Goal: Find specific page/section: Find specific page/section

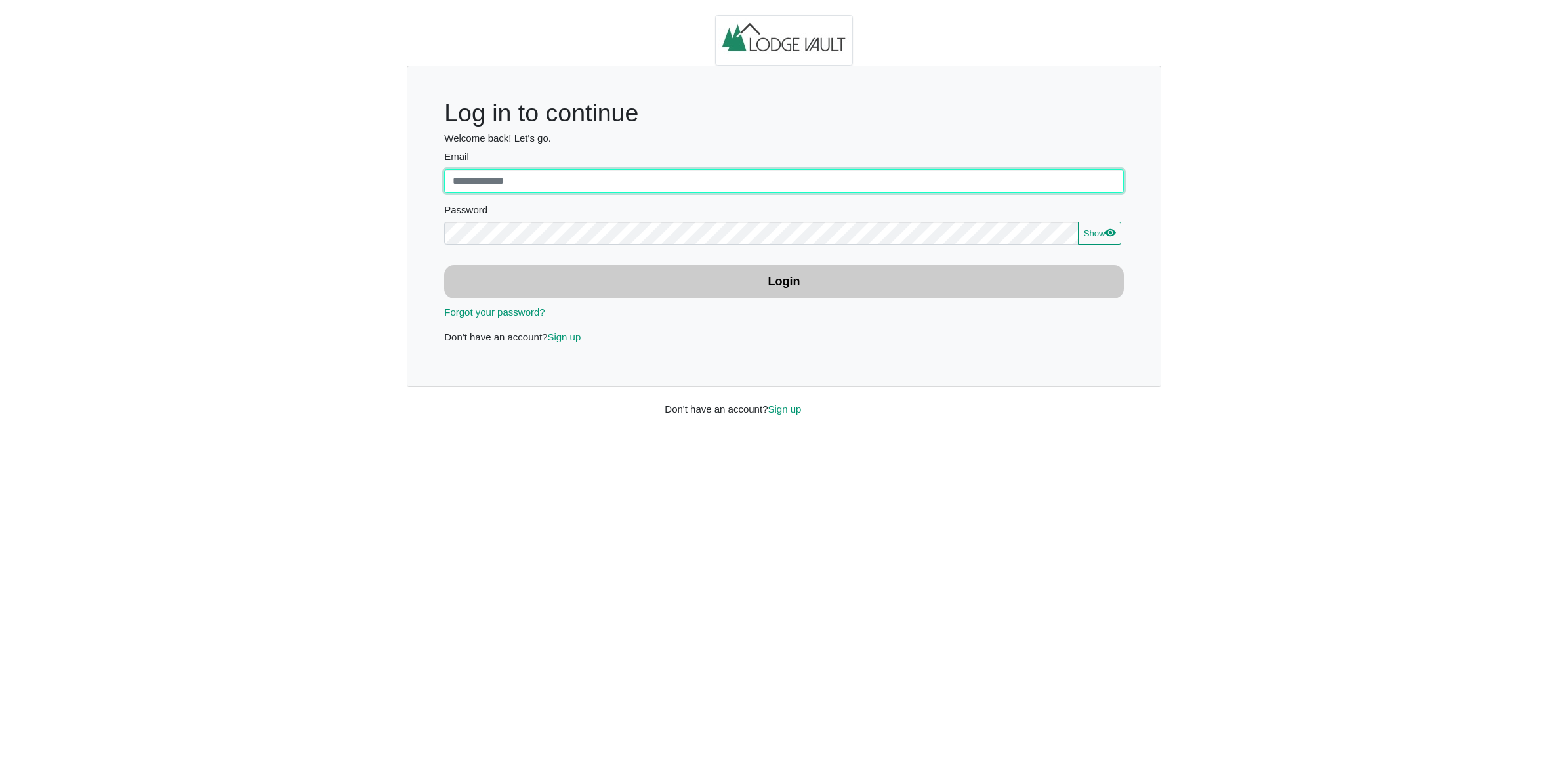
type input "**********"
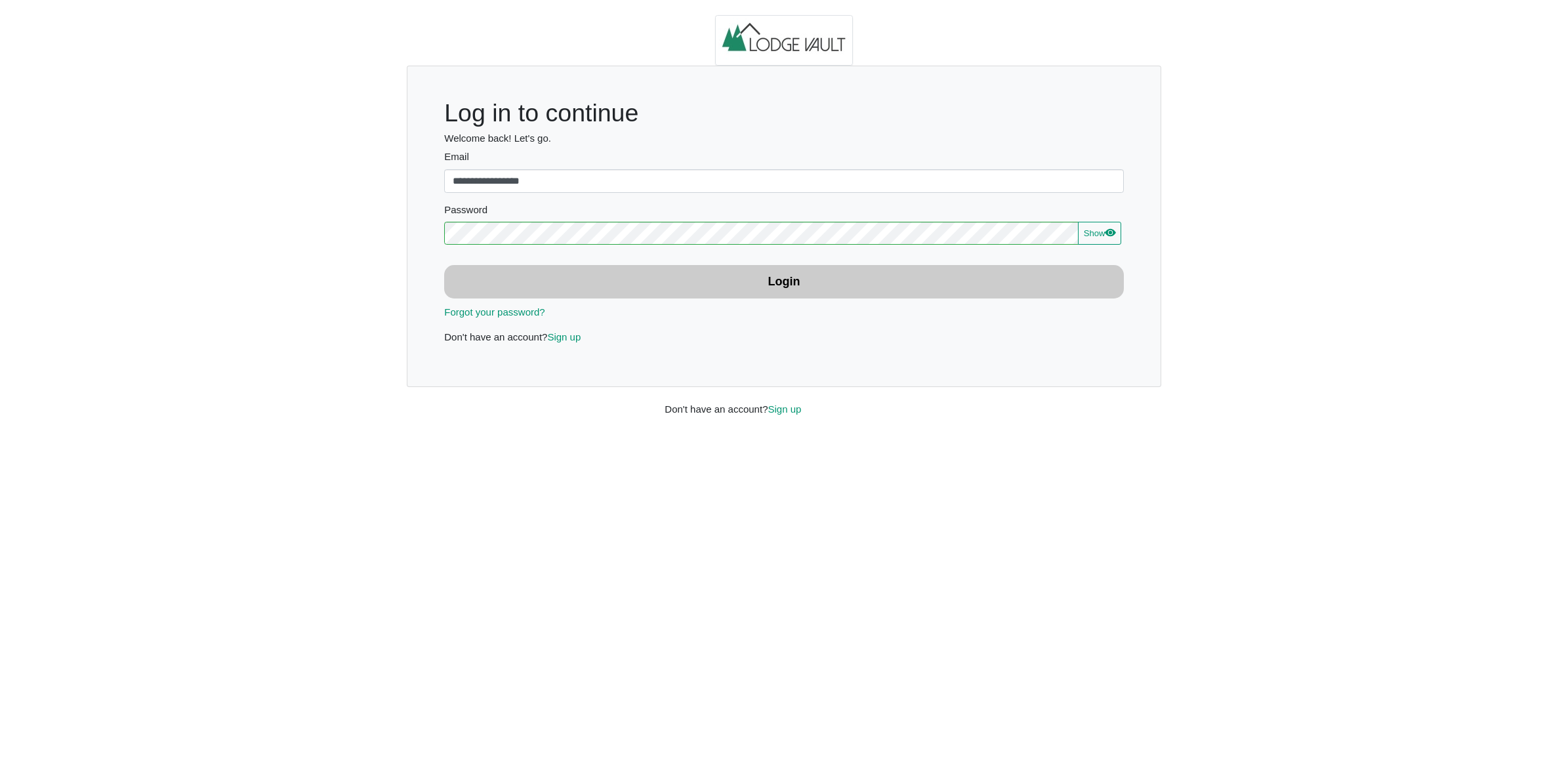
click at [677, 276] on button "Login" at bounding box center [784, 281] width 680 height 33
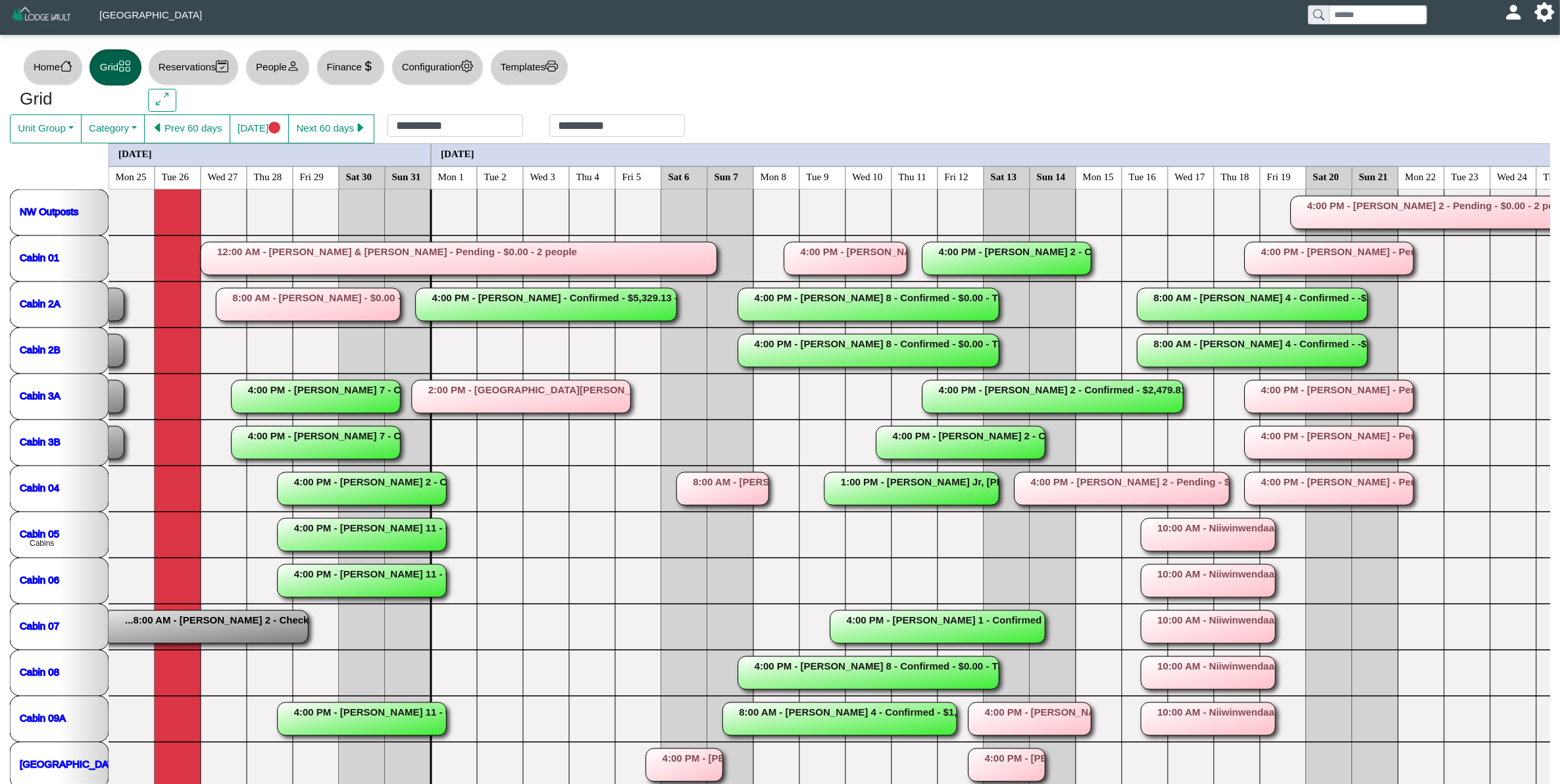
drag, startPoint x: 679, startPoint y: 276, endPoint x: 864, endPoint y: 252, distance: 186.6
click at [864, 252] on icon "...4:00 PM - [PERSON_NAME] 8 - Checked Out - -$40.00 - Tentitive 7 guests 2 gue…" at bounding box center [1490, 512] width 2763 height 645
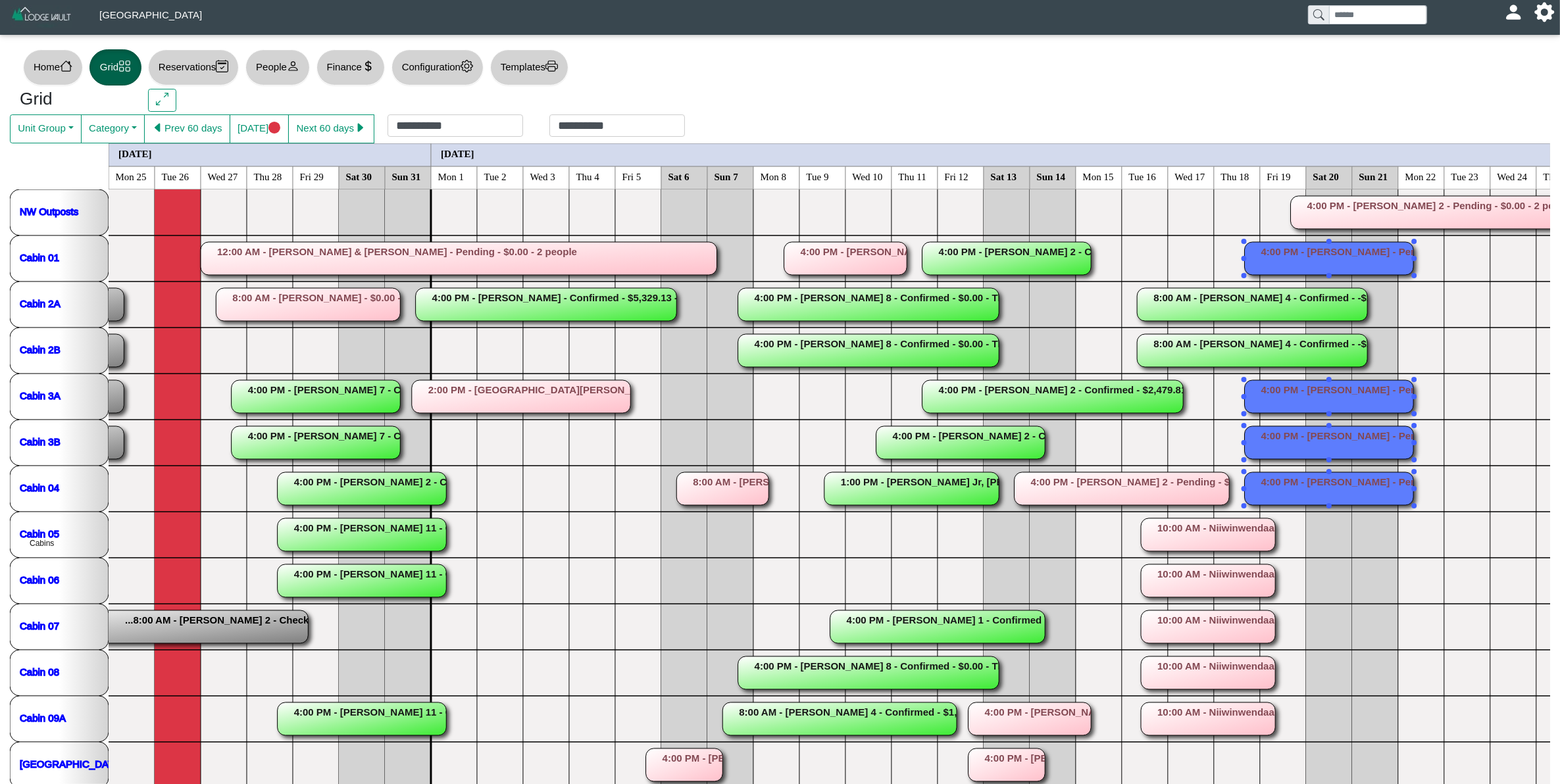
click at [1367, 247] on rect at bounding box center [1329, 258] width 169 height 33
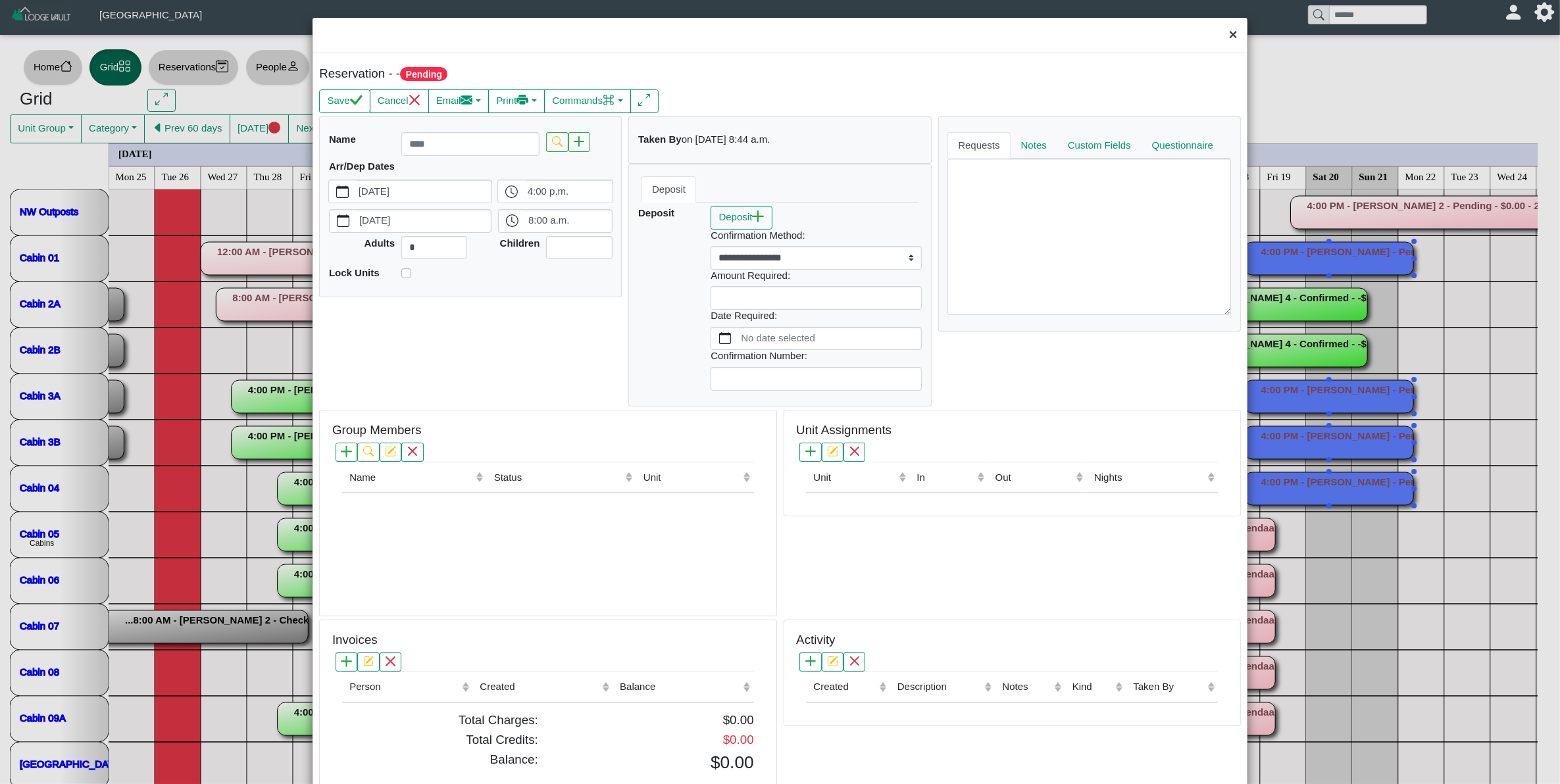
click at [1225, 31] on button "×" at bounding box center [1233, 35] width 28 height 35
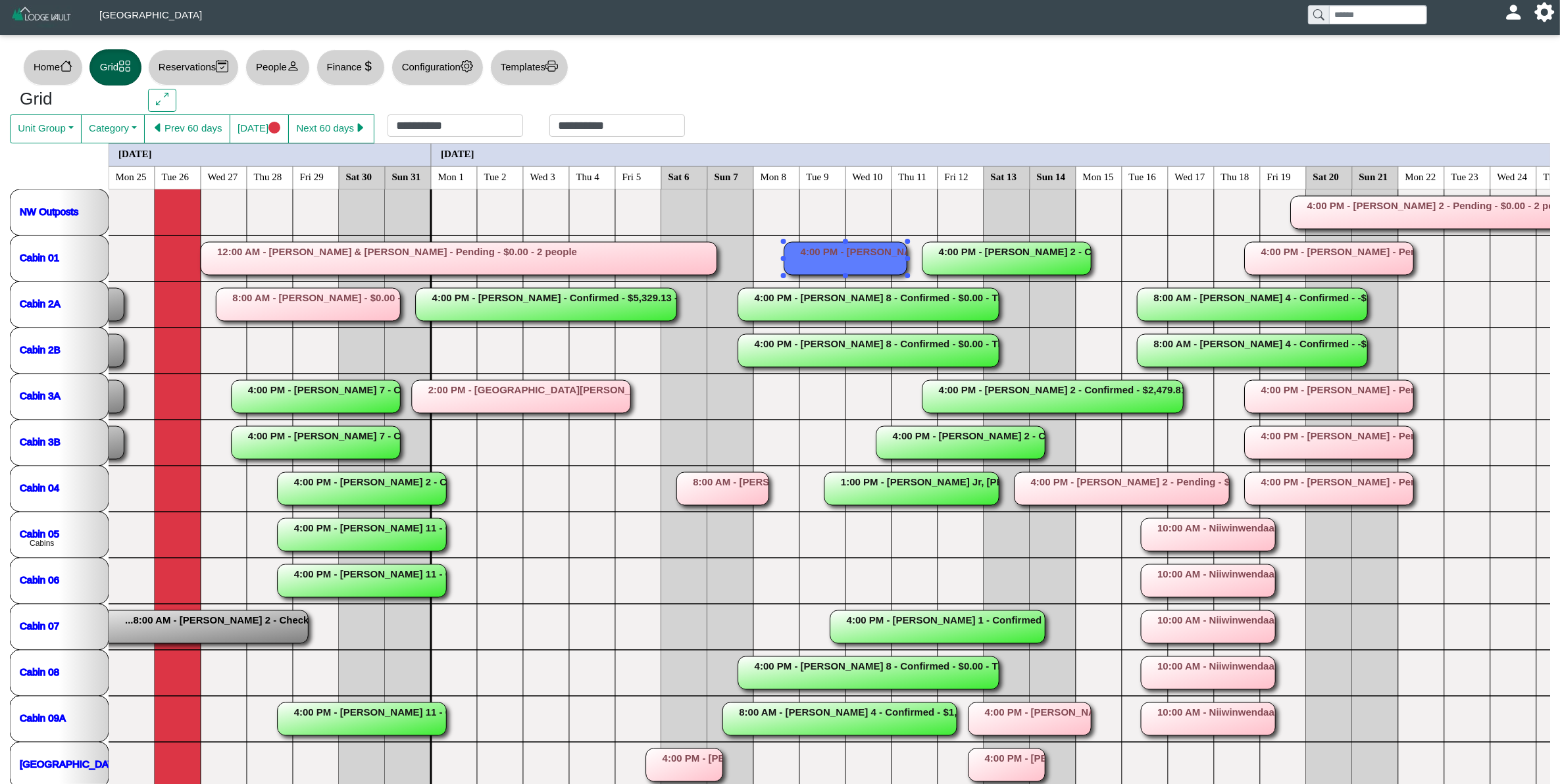
click at [841, 251] on rect at bounding box center [845, 258] width 123 height 33
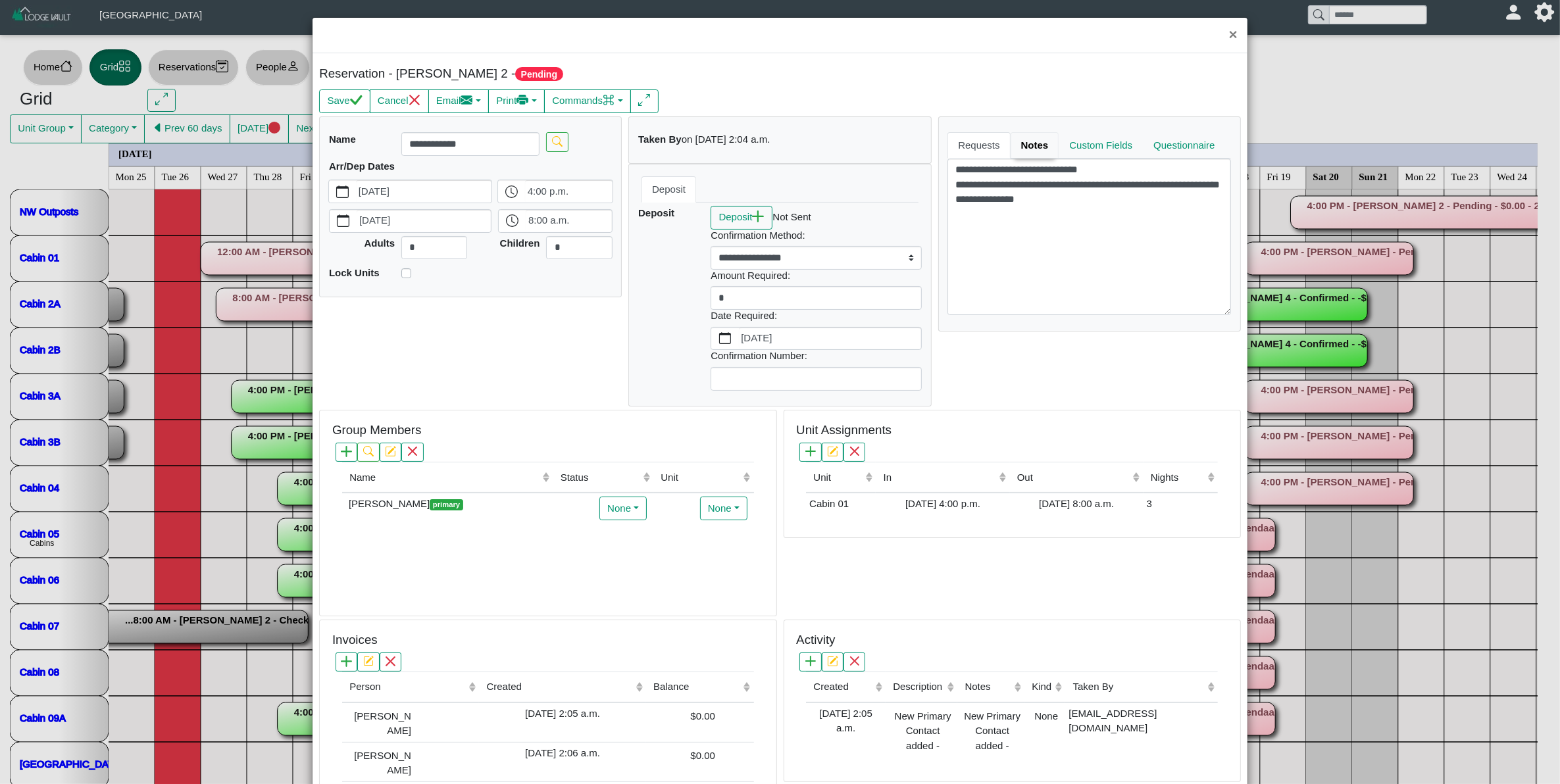
click at [1022, 152] on link "Notes" at bounding box center [1035, 145] width 49 height 26
click at [978, 141] on link "Requests" at bounding box center [980, 145] width 66 height 26
click at [1222, 37] on button "×" at bounding box center [1233, 35] width 28 height 35
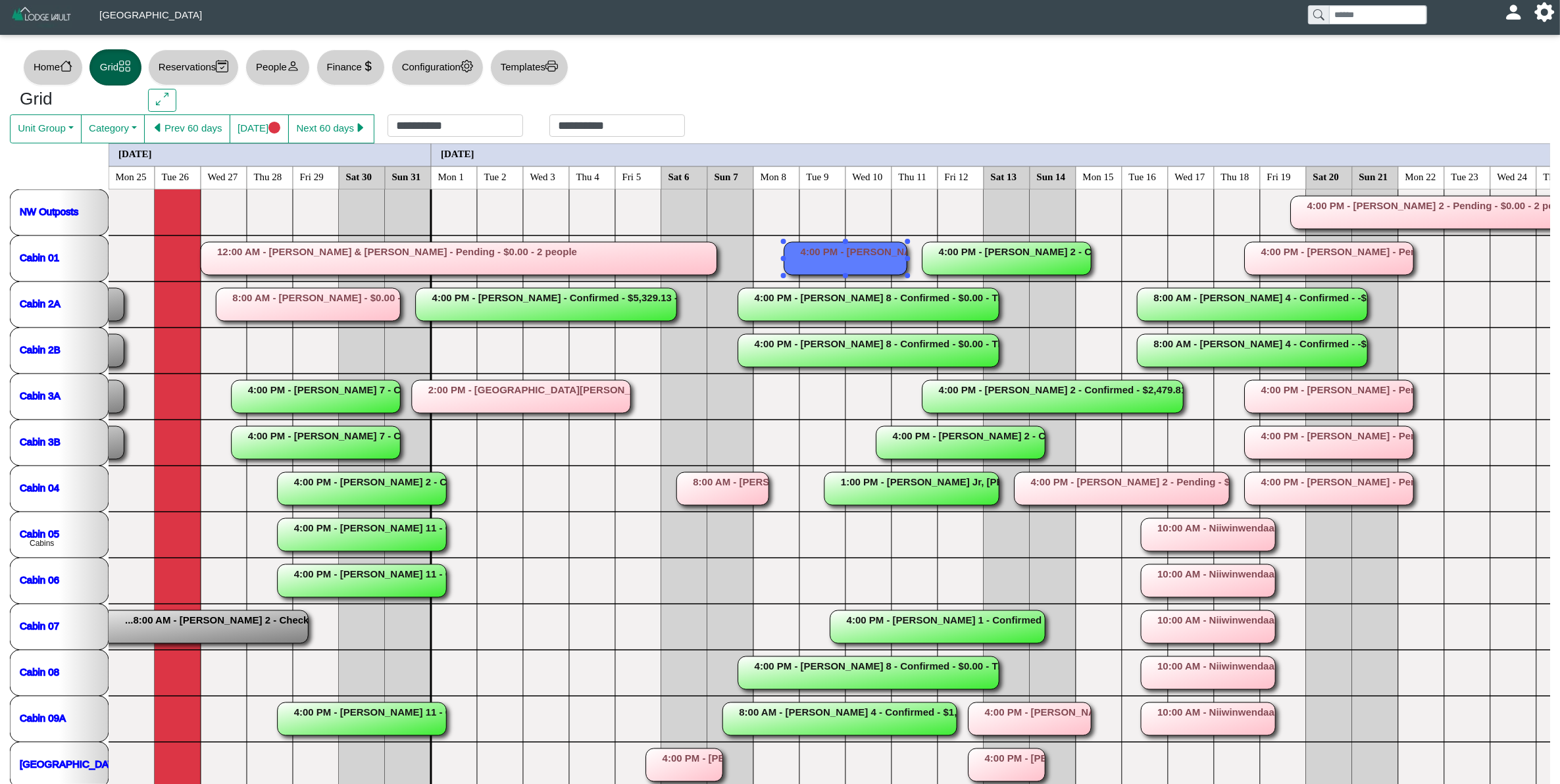
click at [865, 242] on rect at bounding box center [845, 258] width 123 height 33
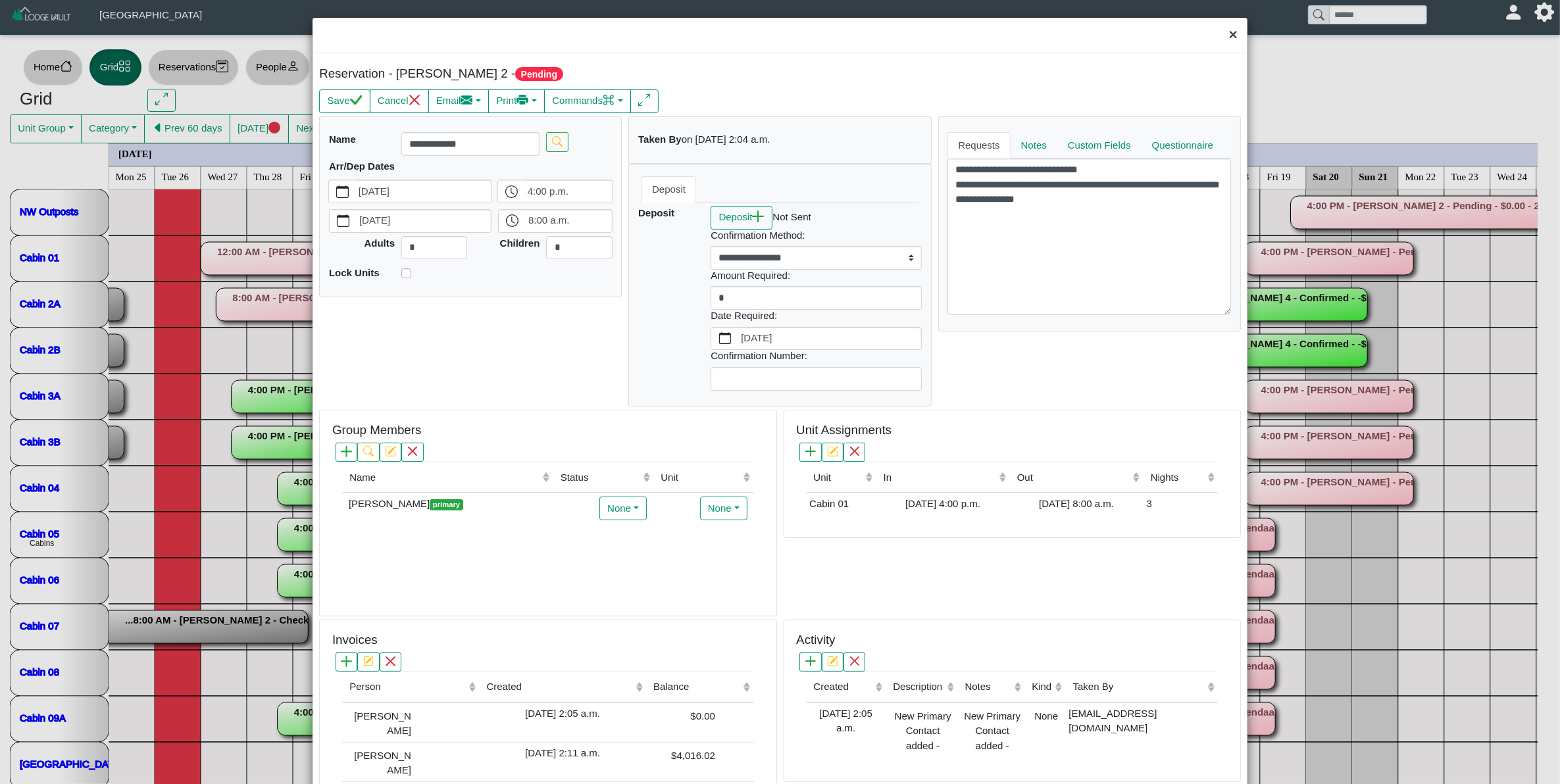
click at [1219, 38] on button "×" at bounding box center [1233, 35] width 28 height 35
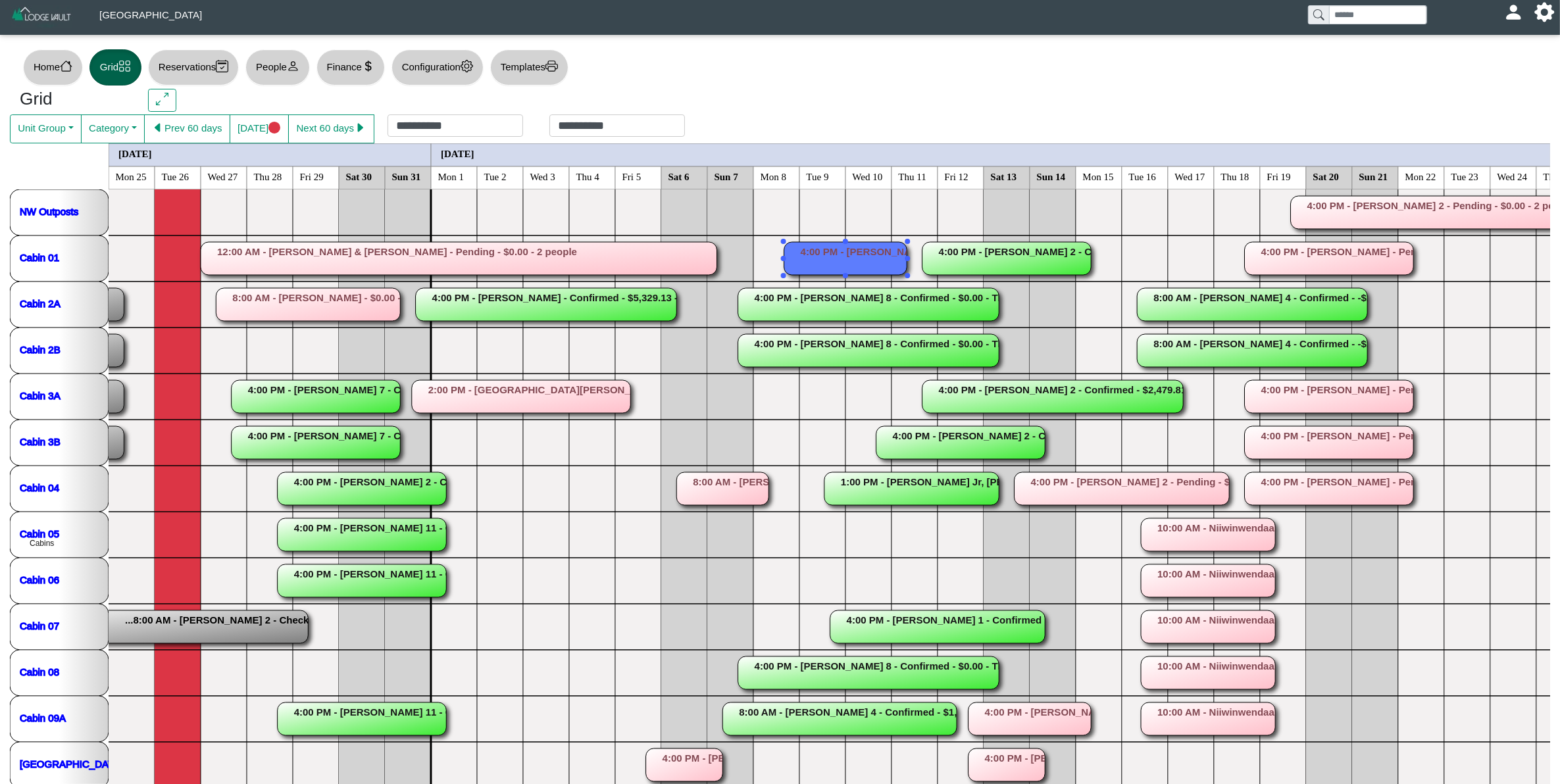
click at [870, 241] on icon "...4:00 PM - [PERSON_NAME] 8 - Checked Out - -$40.00 - Tentitive 7 guests 2 gue…" at bounding box center [1490, 512] width 2763 height 645
click at [868, 251] on rect at bounding box center [845, 258] width 123 height 33
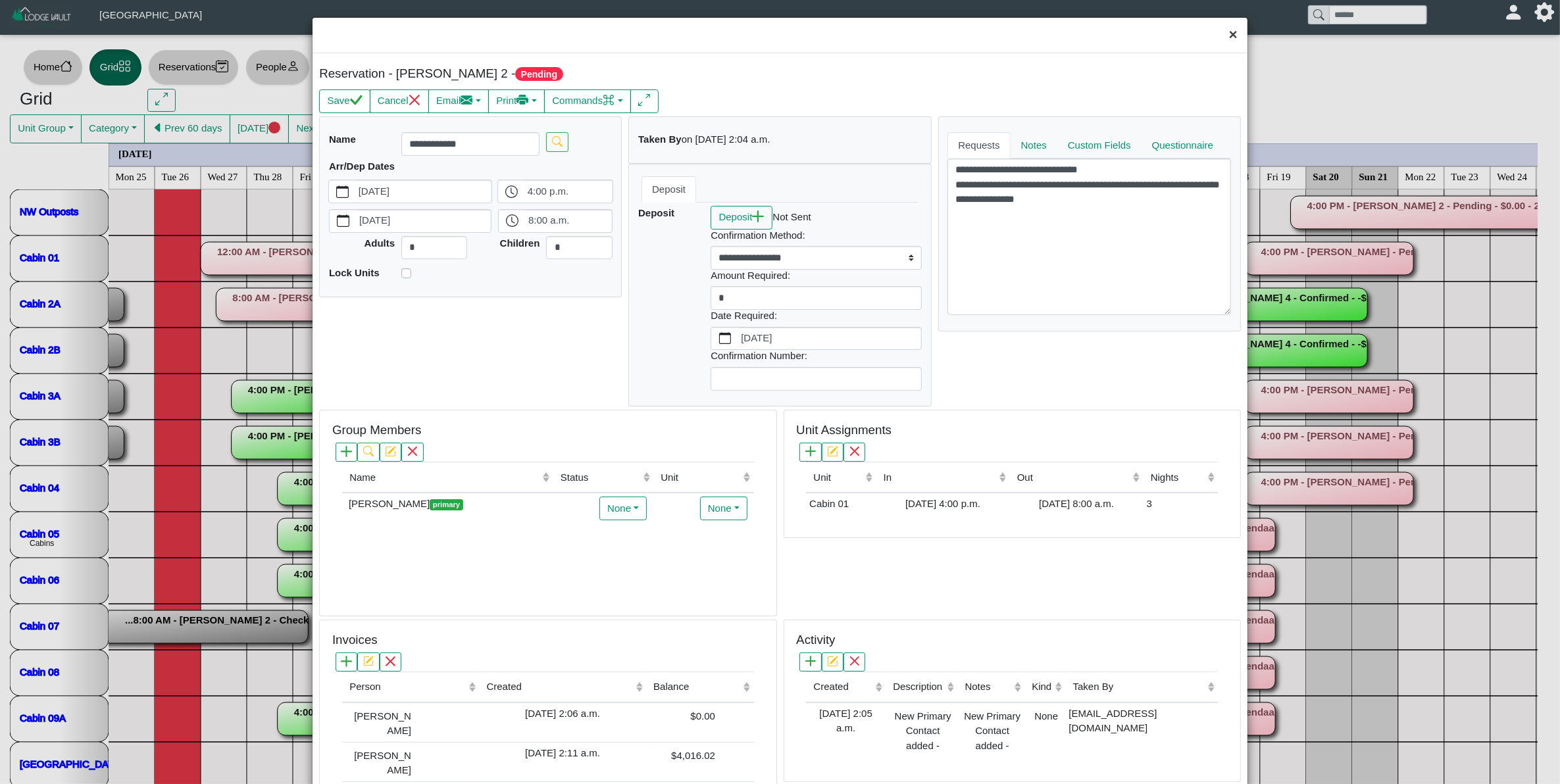
click at [1226, 36] on button "×" at bounding box center [1233, 35] width 28 height 35
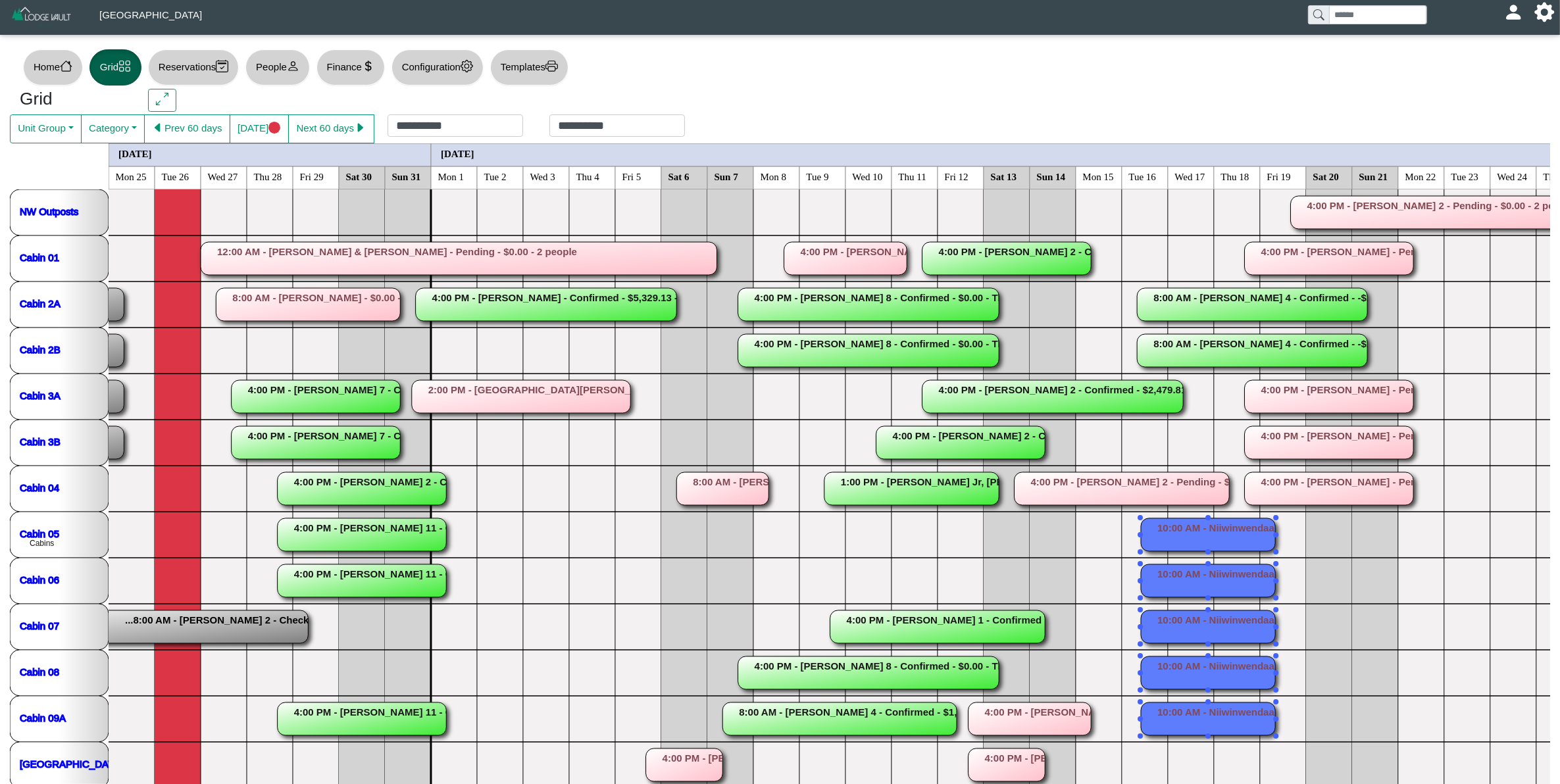
click at [1169, 534] on rect at bounding box center [1208, 535] width 134 height 33
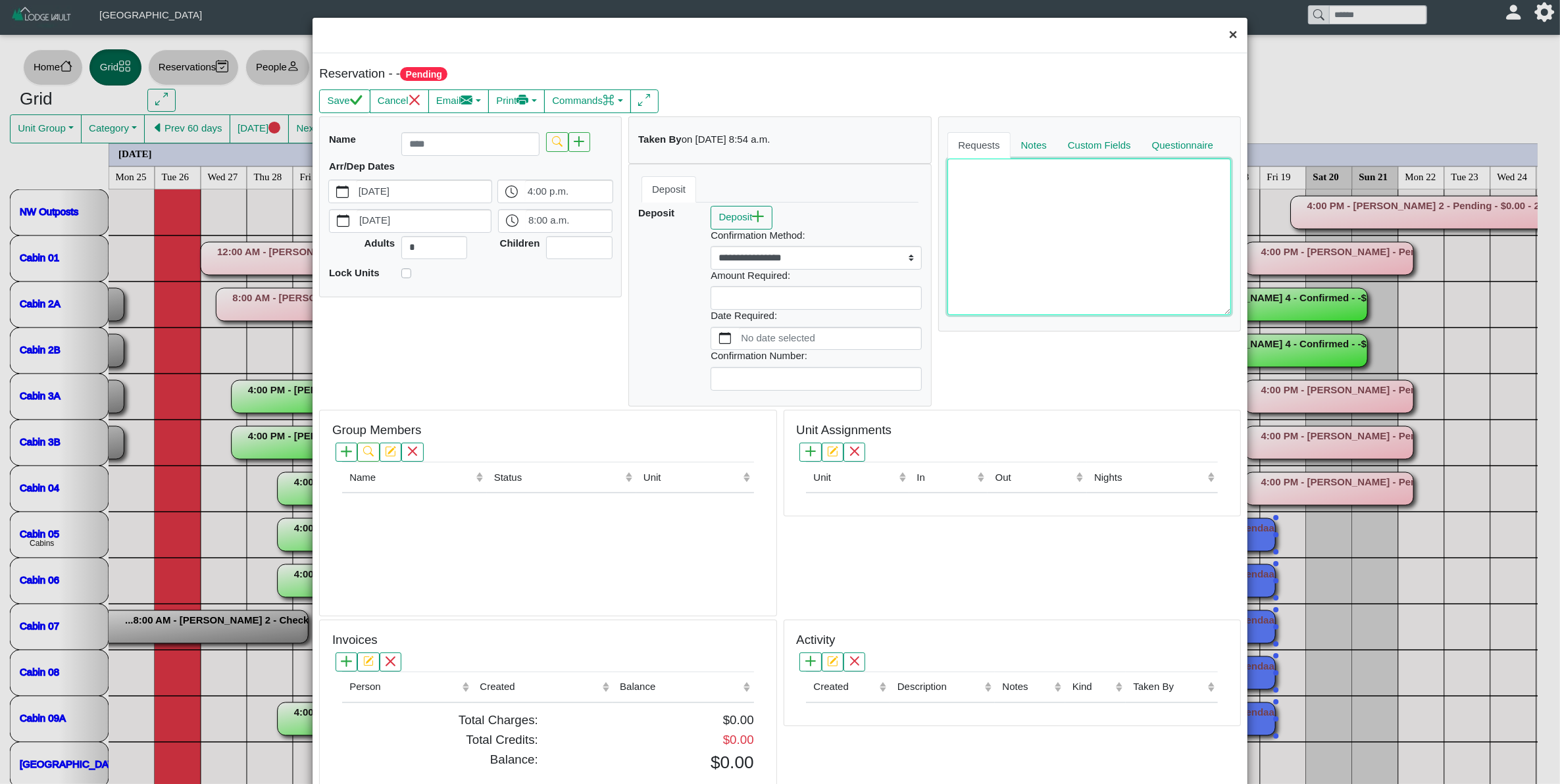
drag, startPoint x: 1103, startPoint y: 193, endPoint x: 1220, endPoint y: 37, distance: 195.0
click at [1220, 37] on div "× Reservation - - Pending Save Cancel Email Compose New Message Collect Balance…" at bounding box center [780, 426] width 936 height 818
click at [1220, 37] on button "×" at bounding box center [1233, 35] width 28 height 35
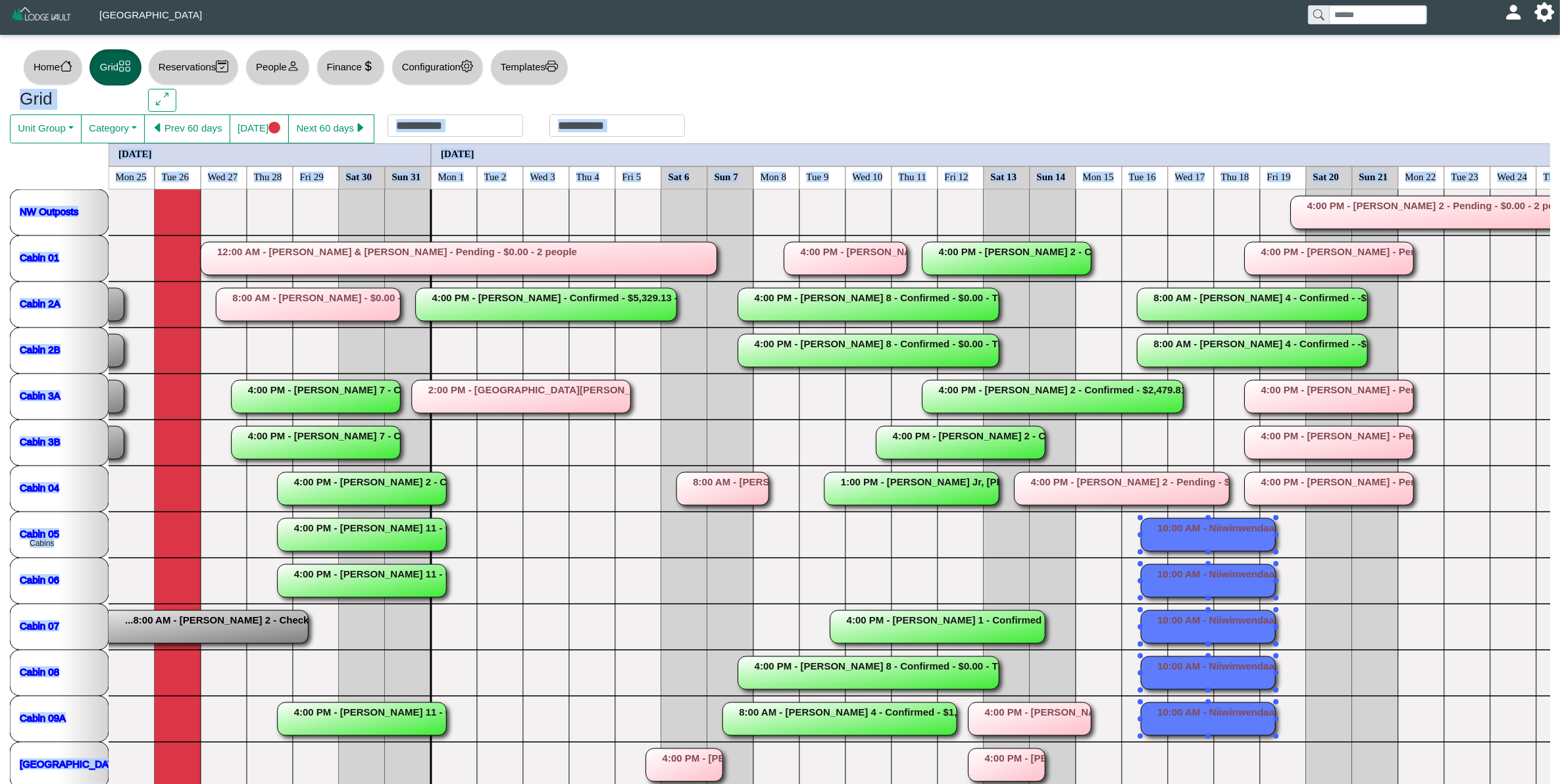
drag, startPoint x: 1220, startPoint y: 37, endPoint x: 1574, endPoint y: 492, distance: 576.5
click at [1560, 492] on html "**********" at bounding box center [780, 422] width 1560 height 844
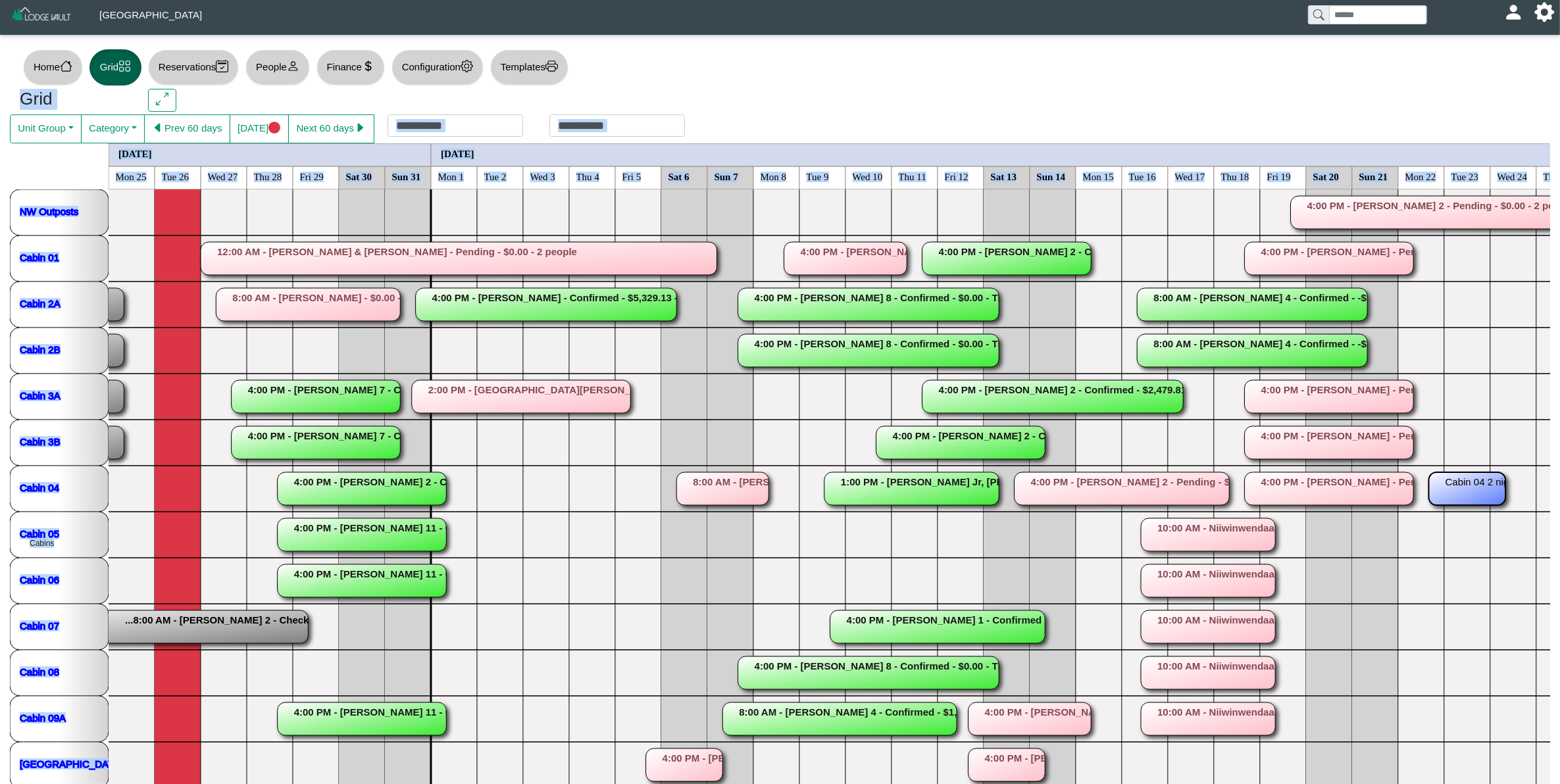
click at [1530, 408] on icon "...4:00 PM - [PERSON_NAME] 8 - Checked Out - -$40.00 - Tentitive 7 guests 2 gue…" at bounding box center [1490, 512] width 2763 height 645
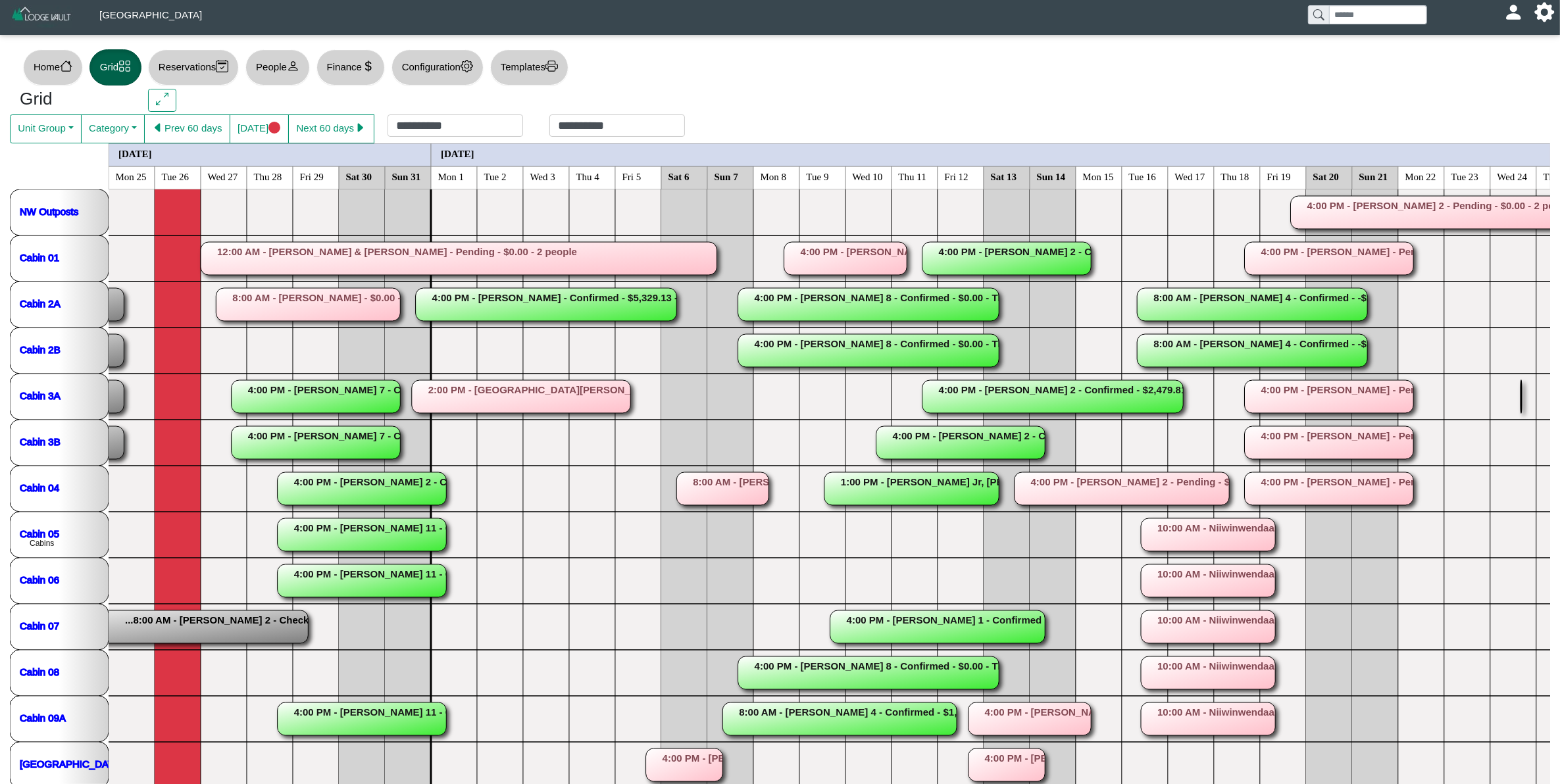
drag, startPoint x: 1530, startPoint y: 408, endPoint x: 1564, endPoint y: 330, distance: 85.1
click at [1560, 330] on html "**********" at bounding box center [780, 422] width 1560 height 844
